Goal: Information Seeking & Learning: Learn about a topic

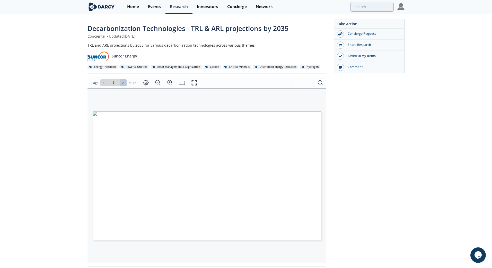
click at [122, 83] on icon at bounding box center [122, 82] width 3 height 3
type input "2"
click at [122, 83] on icon at bounding box center [122, 82] width 3 height 3
type input "3"
click at [122, 83] on icon at bounding box center [122, 82] width 3 height 3
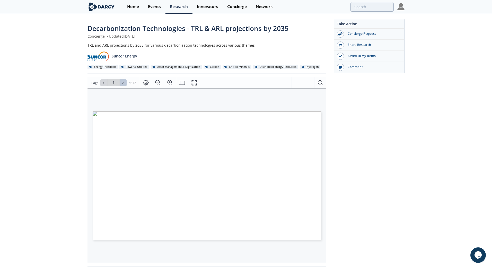
type input "4"
click at [122, 83] on icon at bounding box center [122, 82] width 3 height 3
type input "5"
click at [195, 83] on icon "Fullscreen" at bounding box center [194, 83] width 6 height 6
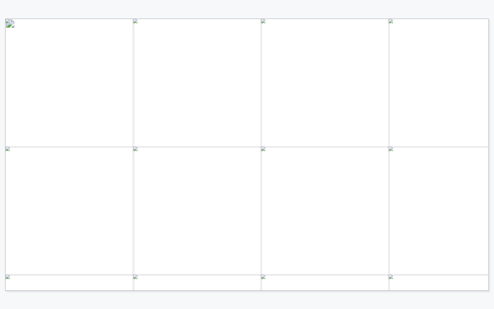
click at [385, 11] on div "Proprietary and confidential 28 23 Renewable fuels: RNG 24 Renewable fuels: bio…" at bounding box center [244, 138] width 489 height 277
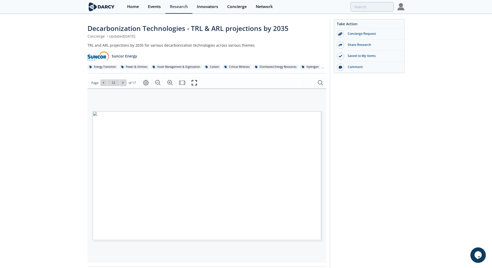
click at [210, 201] on span "Page 11" at bounding box center [352, 258] width 455 height 248
click at [230, 180] on span "Page 13" at bounding box center [352, 258] width 455 height 248
click at [295, 143] on span "Page 15" at bounding box center [352, 258] width 455 height 248
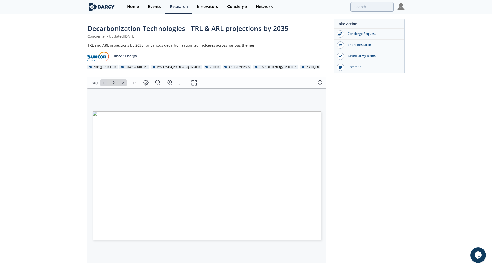
type input "10"
